Goal: Information Seeking & Learning: Compare options

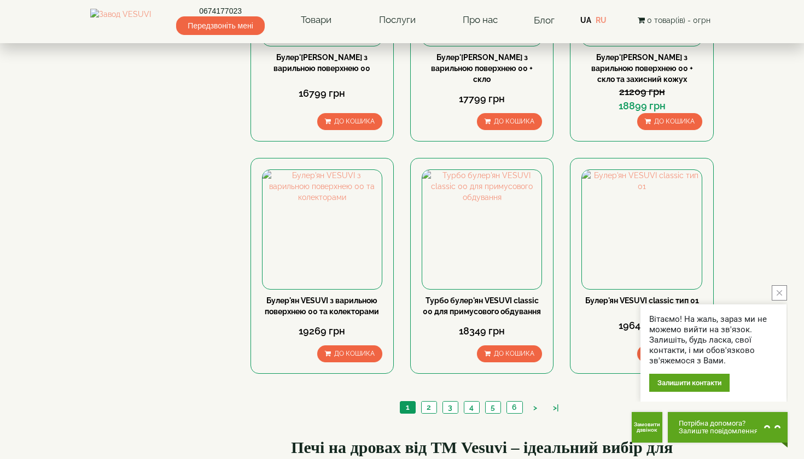
scroll to position [1163, 0]
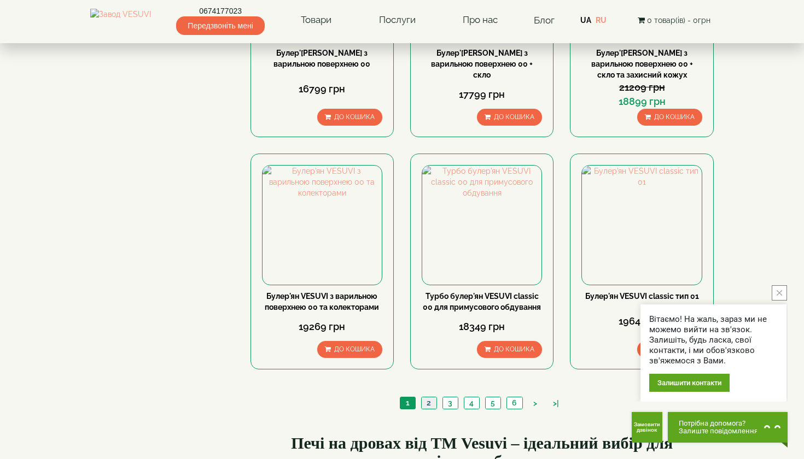
click at [430, 397] on link "2" at bounding box center [428, 402] width 15 height 11
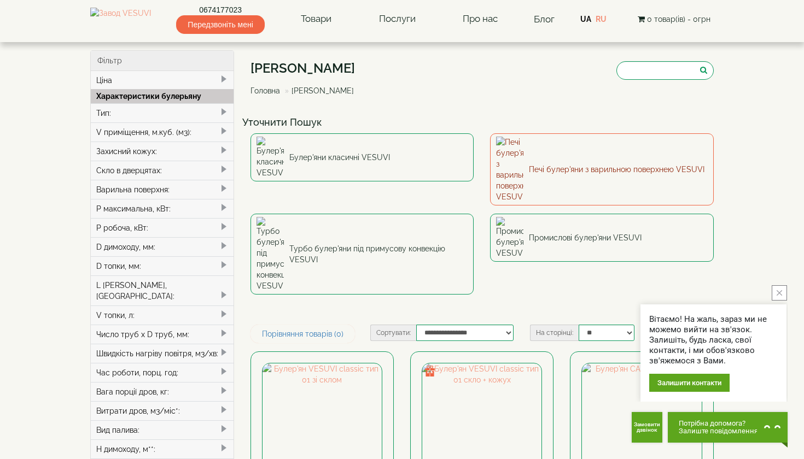
scroll to position [1, 0]
click at [613, 154] on link "Печі булер'яни з варильною поверхнею VESUVI" at bounding box center [602, 169] width 224 height 72
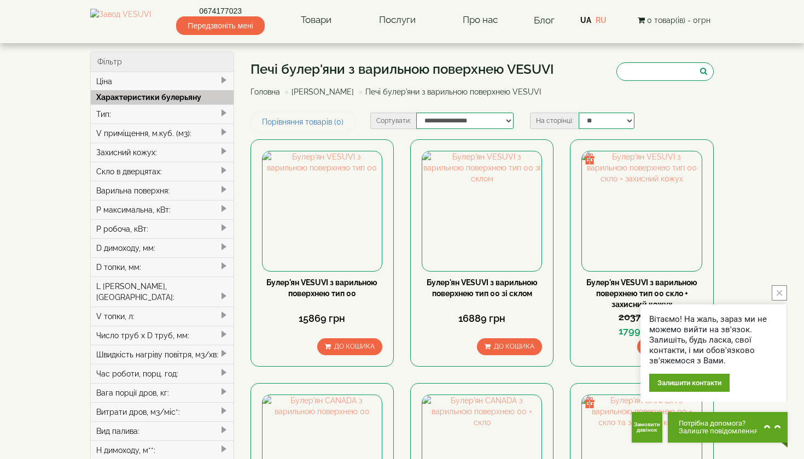
click at [781, 293] on icon "close button" at bounding box center [778, 292] width 5 height 5
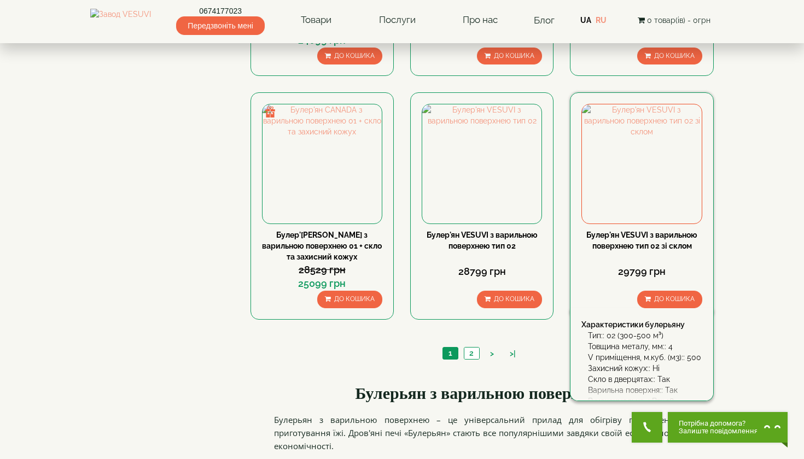
scroll to position [1027, 0]
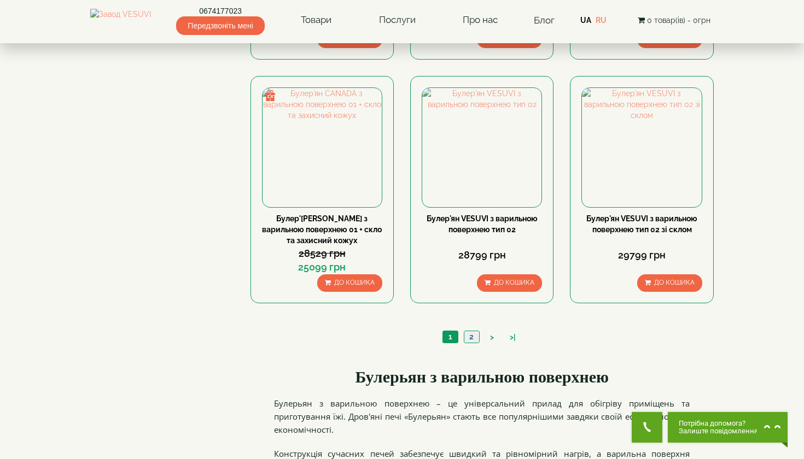
click at [468, 336] on link "2" at bounding box center [471, 336] width 15 height 11
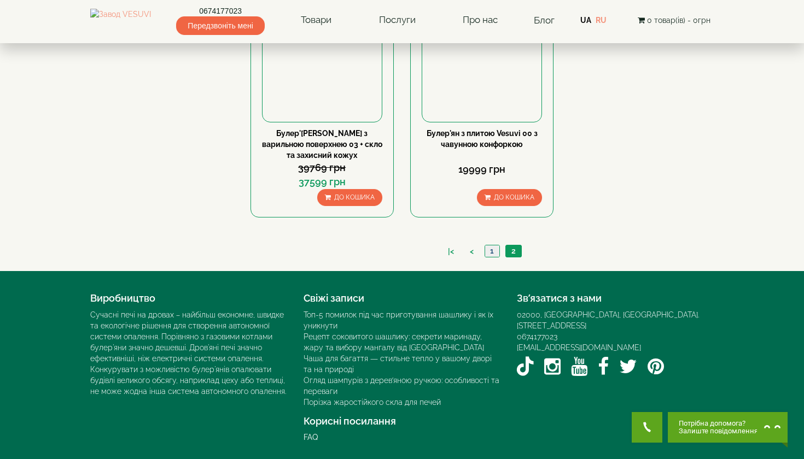
scroll to position [880, 0]
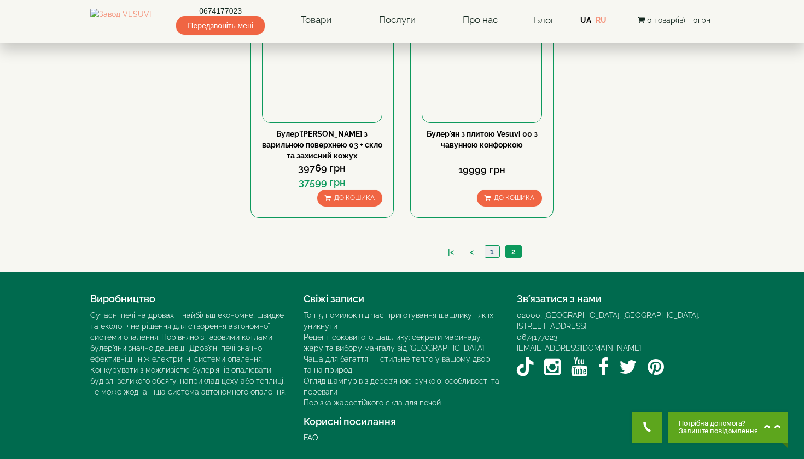
click at [490, 247] on link "1" at bounding box center [491, 251] width 15 height 11
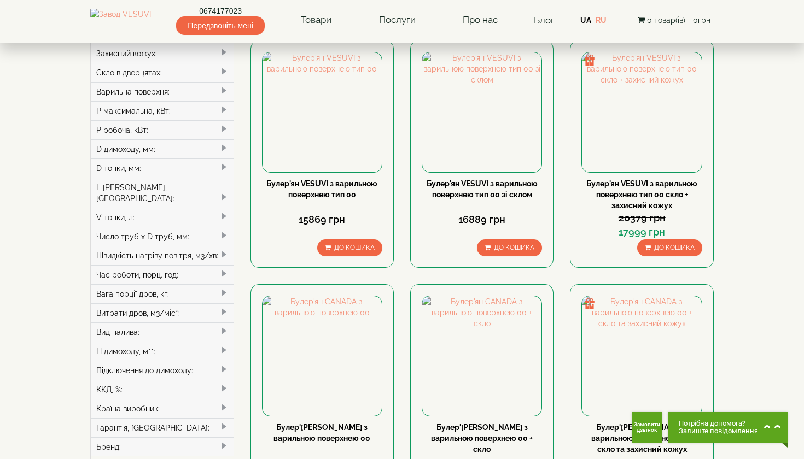
scroll to position [101, 0]
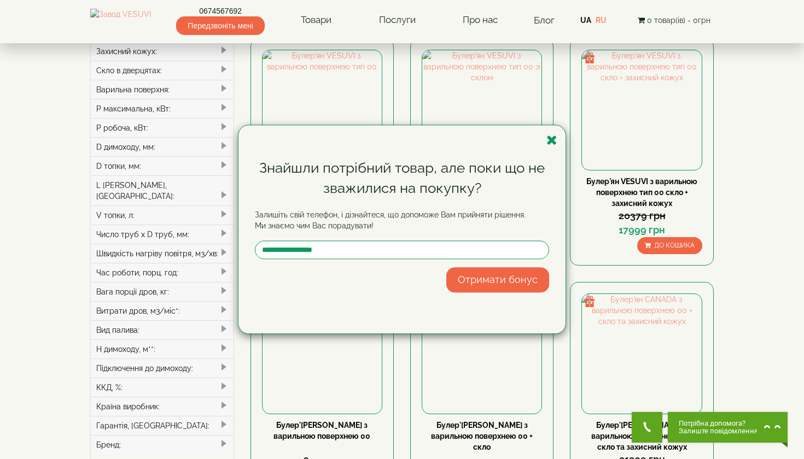
click at [545, 142] on div "Знайшли потрібний товар, але поки що не зважилися на покупку? Залишіть свій тел…" at bounding box center [401, 229] width 327 height 208
click at [551, 141] on icon "button" at bounding box center [551, 140] width 11 height 14
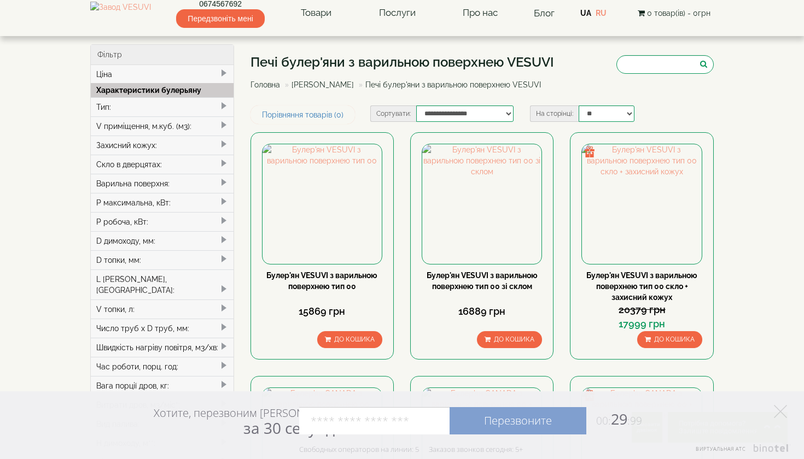
scroll to position [10, 0]
